Goal: Transaction & Acquisition: Subscribe to service/newsletter

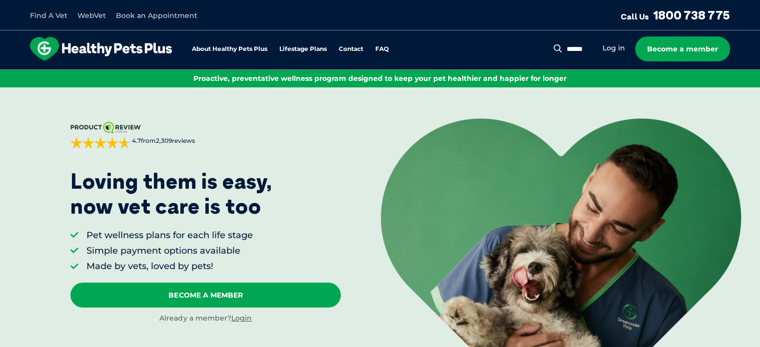
click at [609, 55] on div "Search for: Search Log in Become a member" at bounding box center [647, 48] width 166 height 25
click at [609, 47] on link "Log in" at bounding box center [614, 47] width 22 height 9
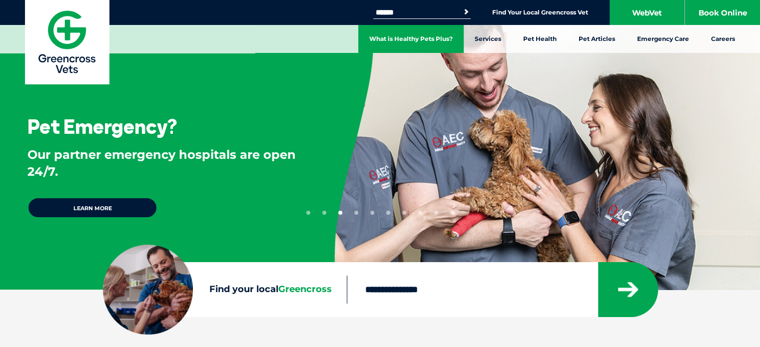
click at [426, 45] on link "What is Healthy Pets Plus?" at bounding box center [410, 39] width 105 height 28
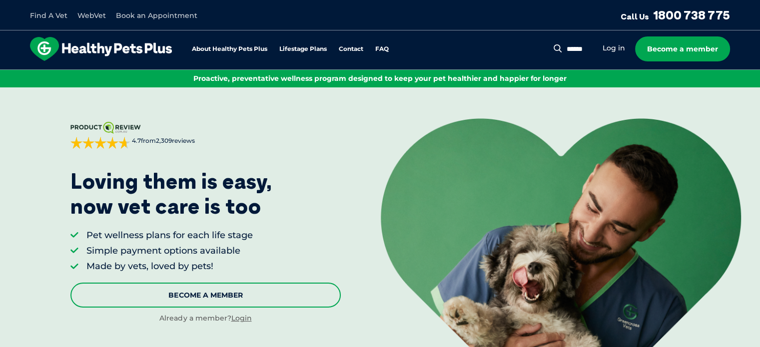
click at [231, 294] on link "Become A Member" at bounding box center [205, 295] width 271 height 25
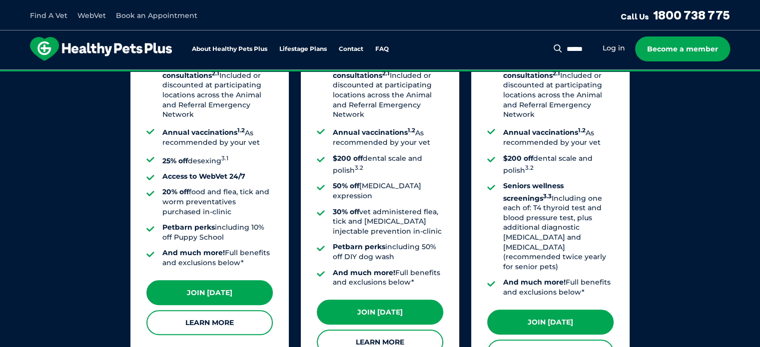
scroll to position [884, 0]
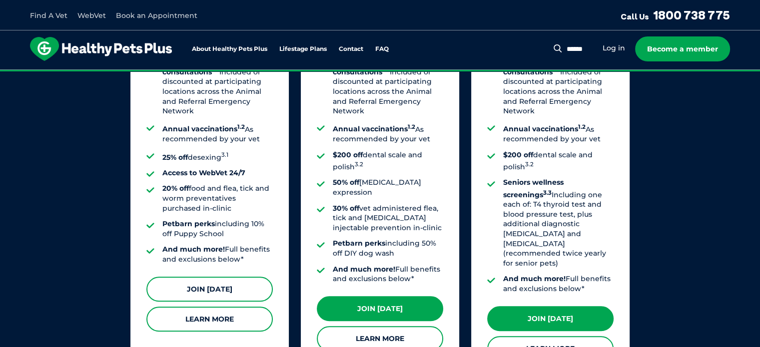
click at [217, 281] on link "Join [DATE]" at bounding box center [209, 289] width 126 height 25
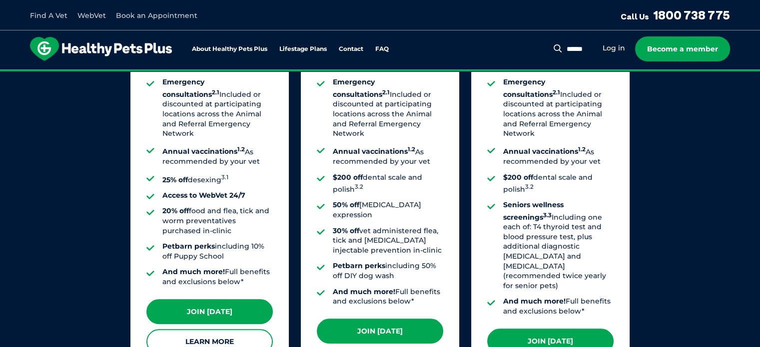
scroll to position [861, 0]
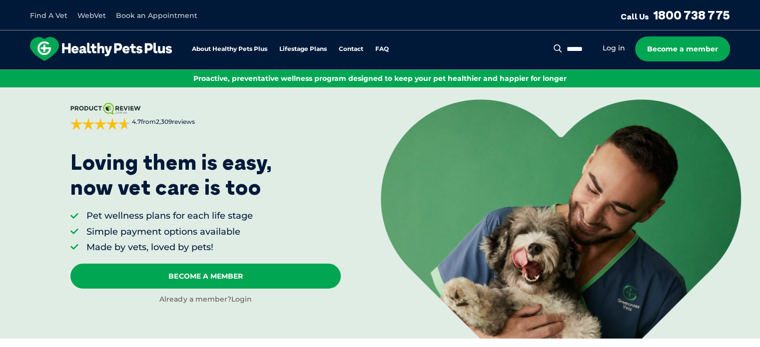
click at [240, 297] on link "Login" at bounding box center [241, 299] width 20 height 9
